Goal: Information Seeking & Learning: Learn about a topic

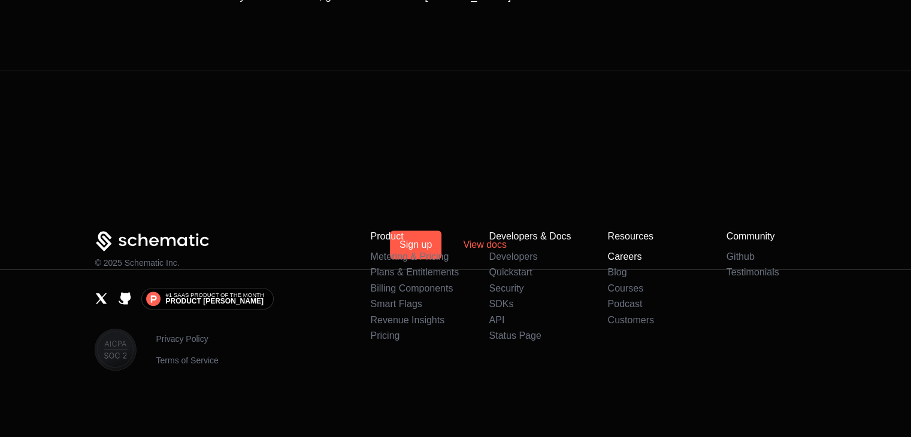
scroll to position [907, 0]
drag, startPoint x: 0, startPoint y: 0, endPoint x: 632, endPoint y: 254, distance: 681.2
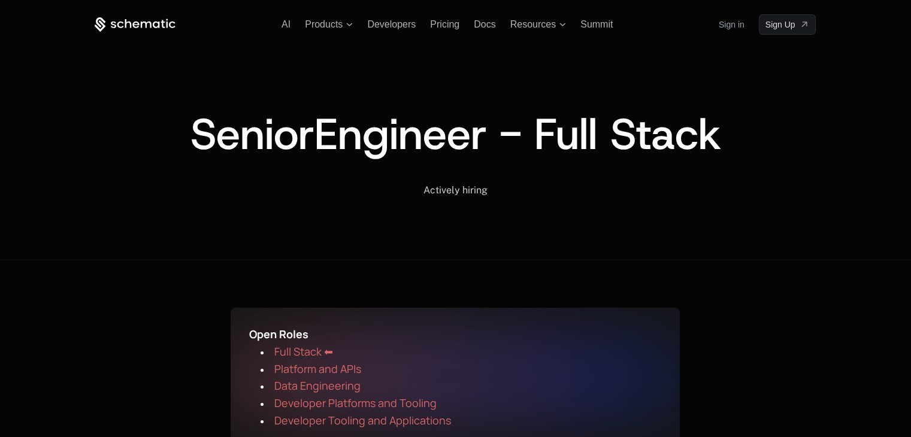
scroll to position [0, 0]
click at [321, 367] on span "Platform and APIs" at bounding box center [317, 369] width 87 height 14
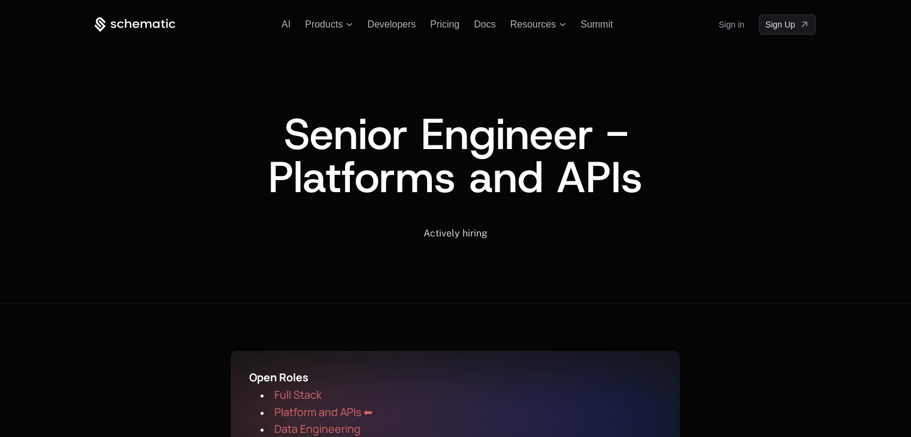
click at [302, 377] on span "Open Roles" at bounding box center [278, 377] width 59 height 14
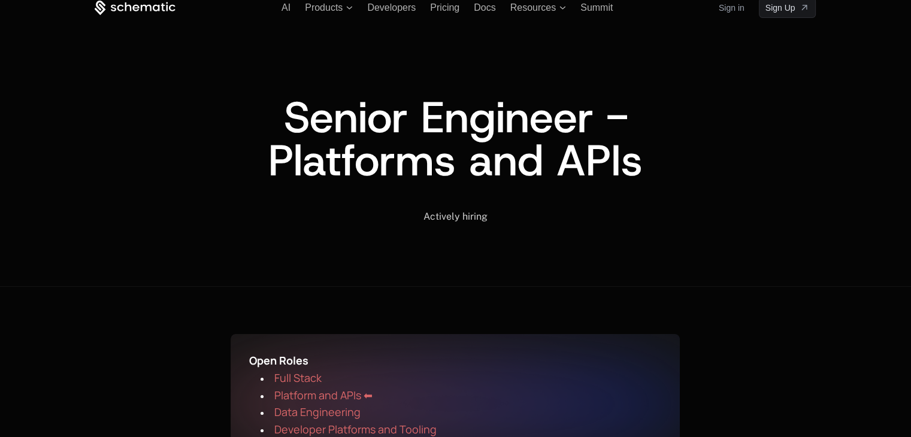
click at [302, 377] on span "Full Stack" at bounding box center [297, 378] width 47 height 14
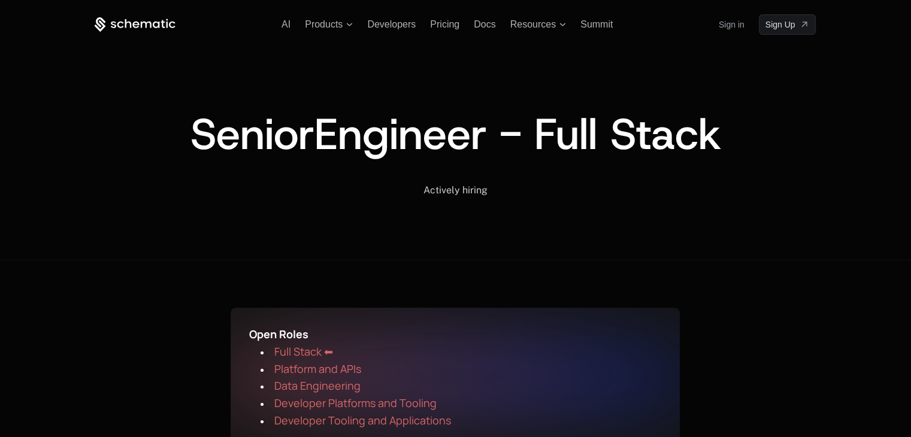
click at [304, 367] on span "Platform and APIs" at bounding box center [317, 369] width 87 height 14
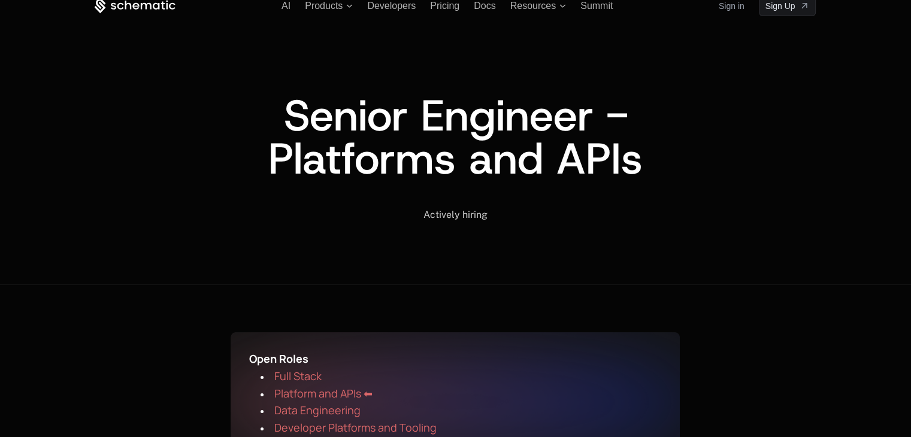
scroll to position [19, 0]
click at [295, 413] on span "Data Engineering" at bounding box center [317, 410] width 86 height 14
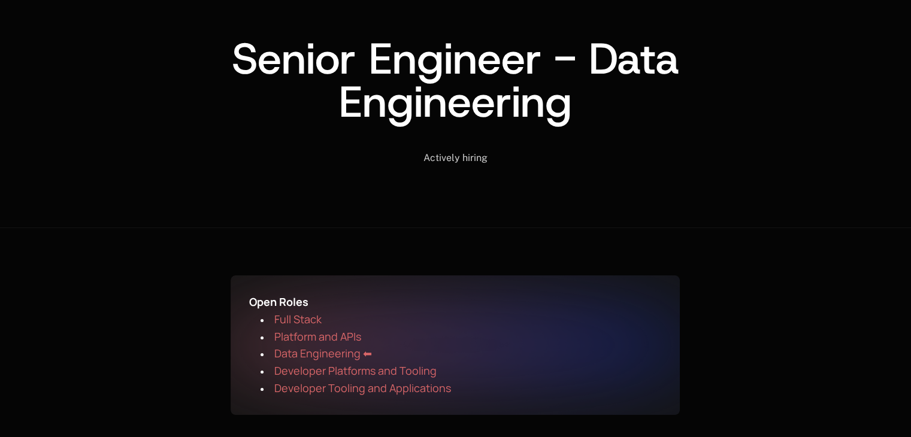
scroll to position [77, 0]
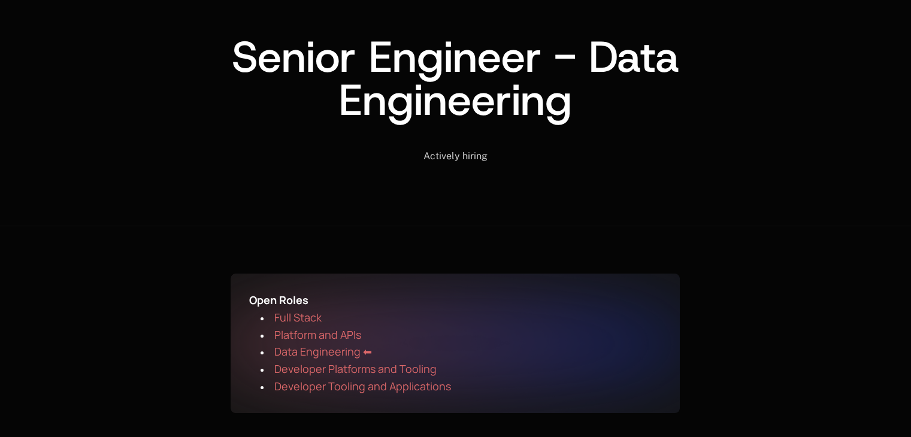
click at [315, 366] on span "Developer Platforms and Tooling" at bounding box center [355, 369] width 162 height 14
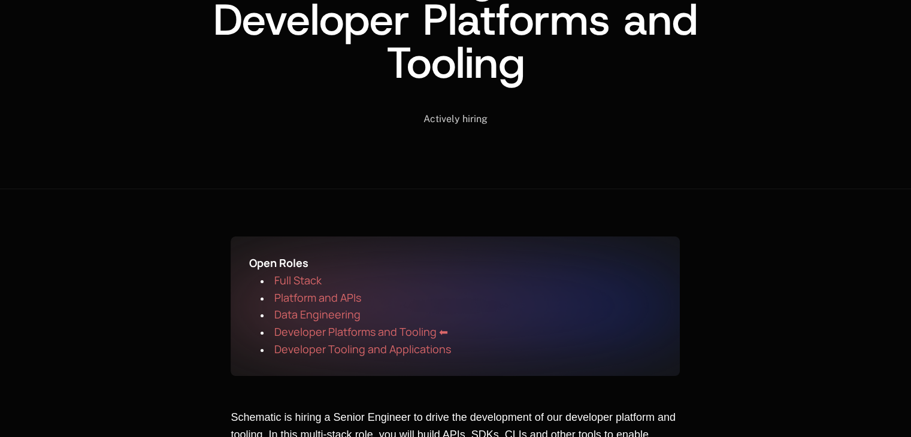
scroll to position [158, 0]
click at [341, 344] on span "Developer Tooling and Applications" at bounding box center [362, 348] width 177 height 14
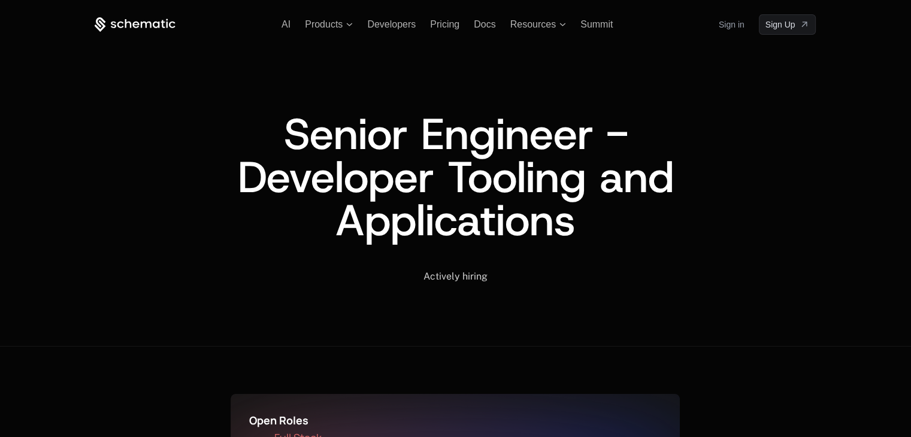
click at [122, 22] on icon at bounding box center [120, 24] width 7 height 7
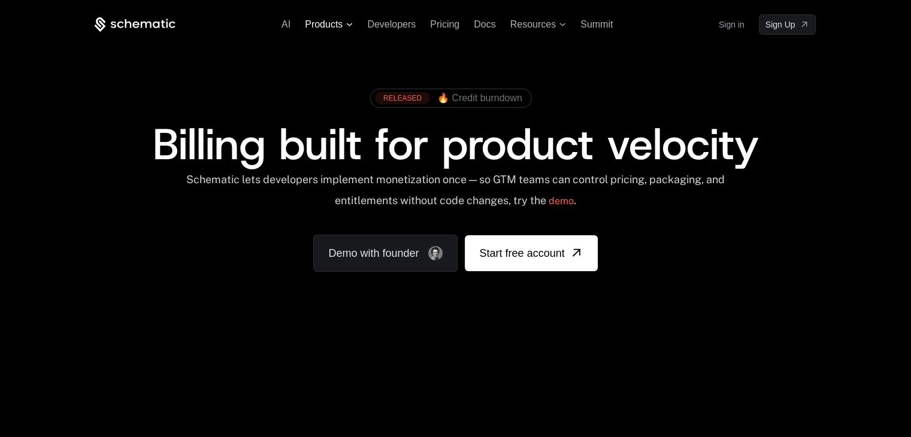
click at [328, 28] on span "Products" at bounding box center [324, 24] width 38 height 11
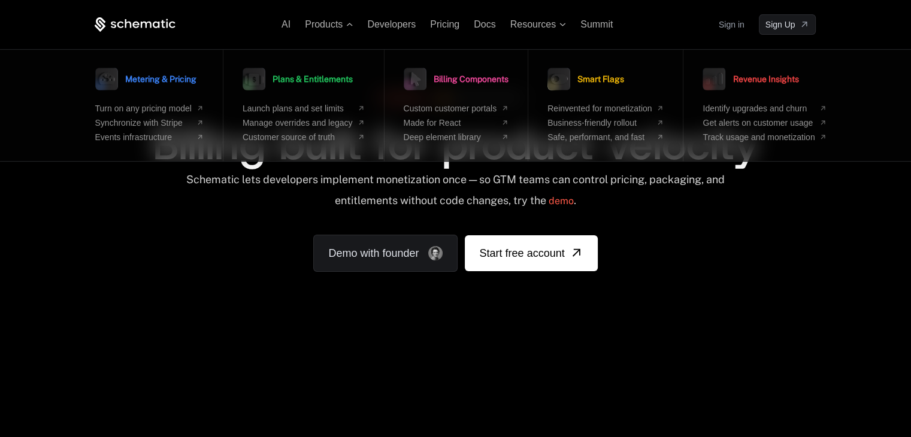
click at [523, 17] on div "AI Products Metering & Pricing Turn on any pricing model Synchronize with Strip…" at bounding box center [455, 24] width 721 height 20
click at [524, 19] on span "Resources" at bounding box center [533, 24] width 46 height 11
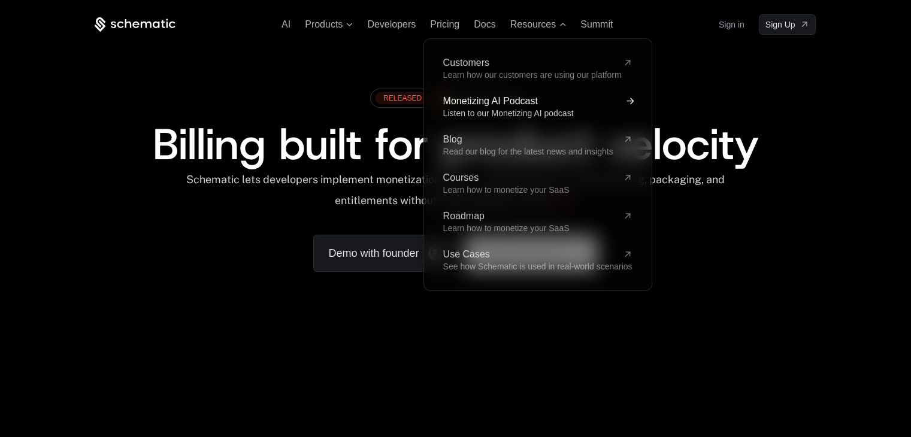
click at [523, 116] on span "Listen to our Monetizing AI podcast" at bounding box center [508, 113] width 131 height 10
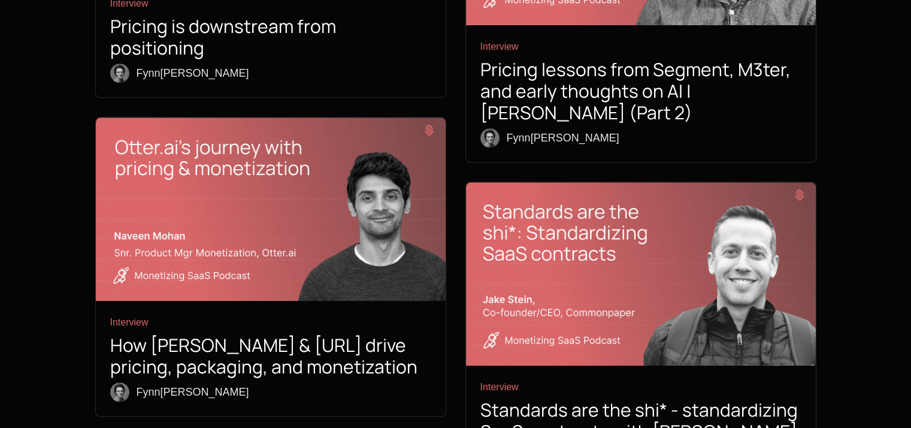
scroll to position [1166, 0]
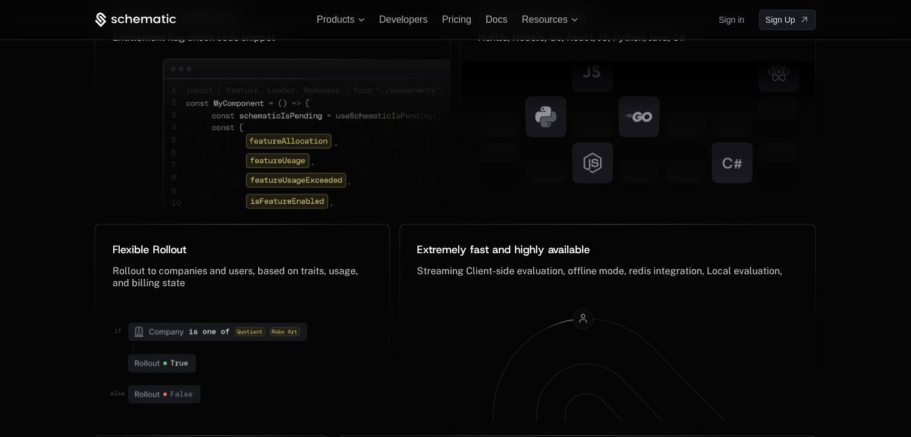
scroll to position [5686, 0]
